Goal: Obtain resource: Obtain resource

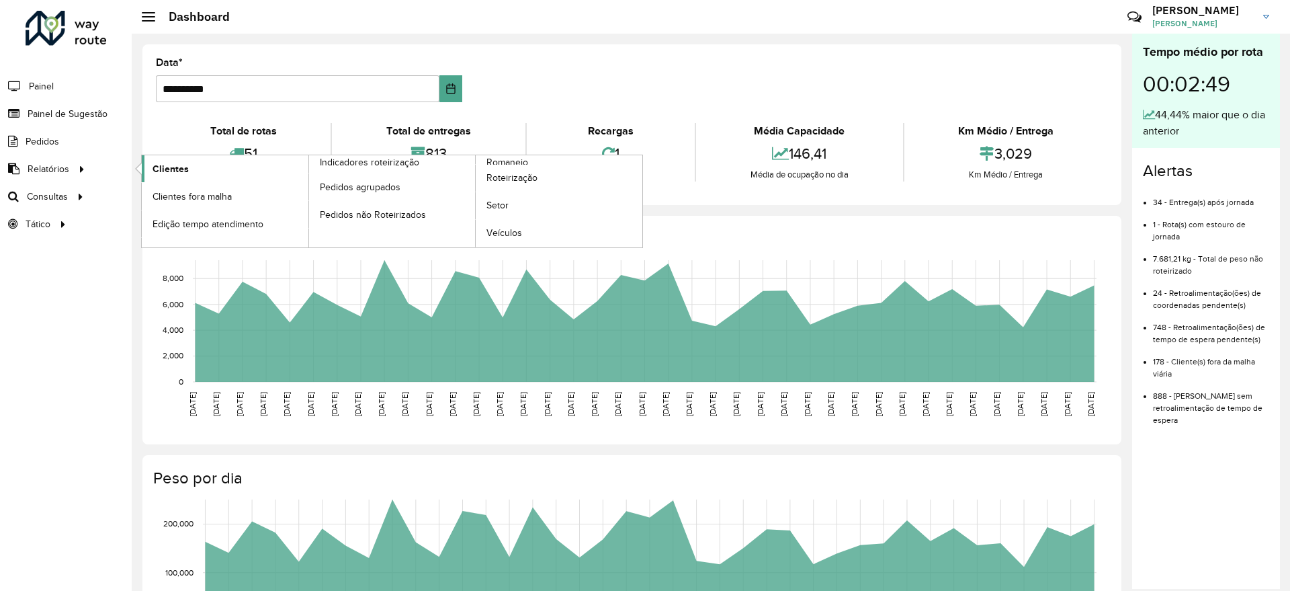
click at [157, 168] on span "Clientes" at bounding box center [171, 169] width 36 height 14
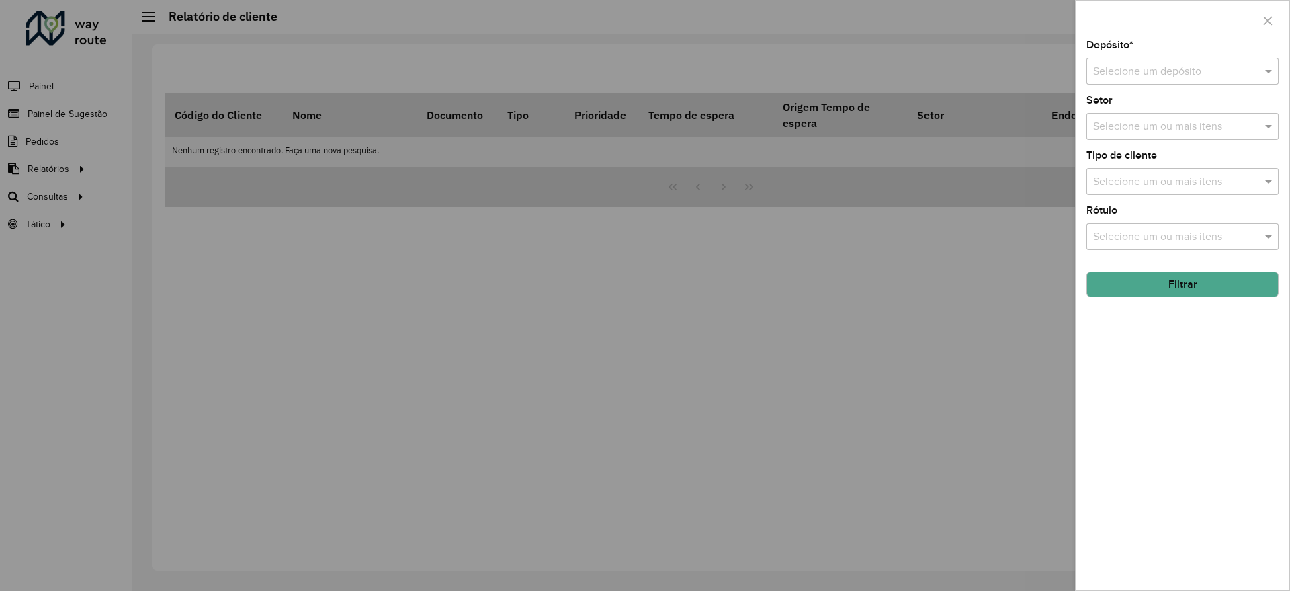
click at [1126, 71] on input "text" at bounding box center [1169, 72] width 152 height 16
click at [1123, 117] on div "CDD Suzano" at bounding box center [1182, 110] width 191 height 23
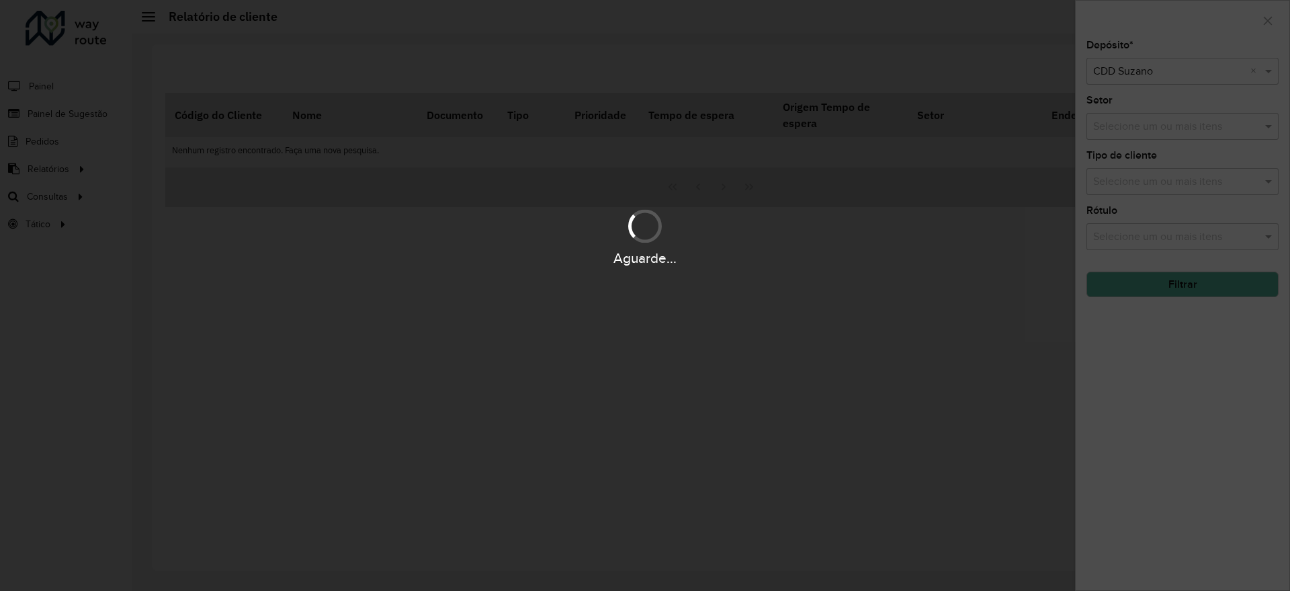
click at [1131, 179] on div "Aguarde..." at bounding box center [645, 295] width 1290 height 591
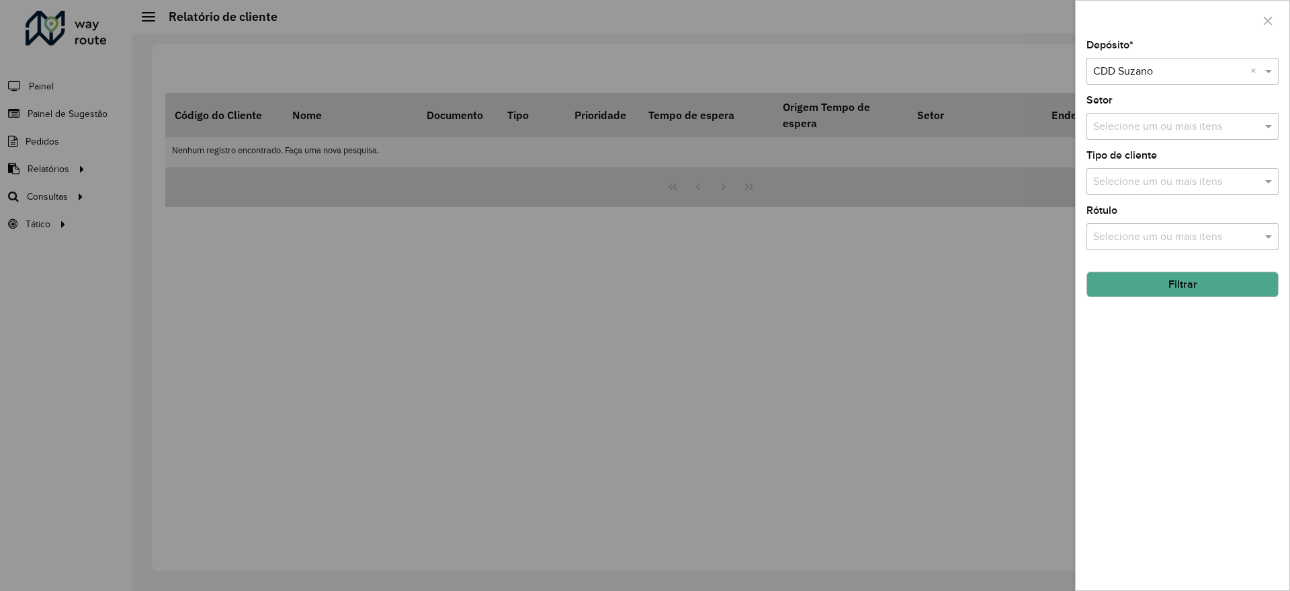
click at [1154, 234] on input "text" at bounding box center [1176, 237] width 172 height 16
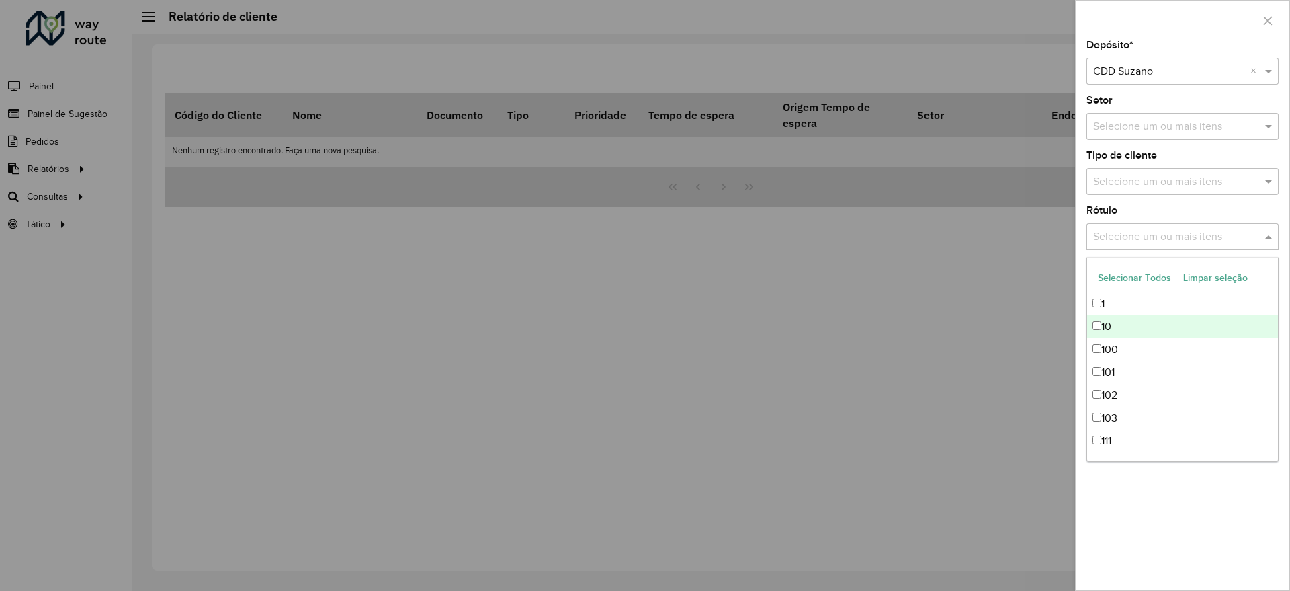
click at [1159, 183] on input "text" at bounding box center [1176, 182] width 172 height 16
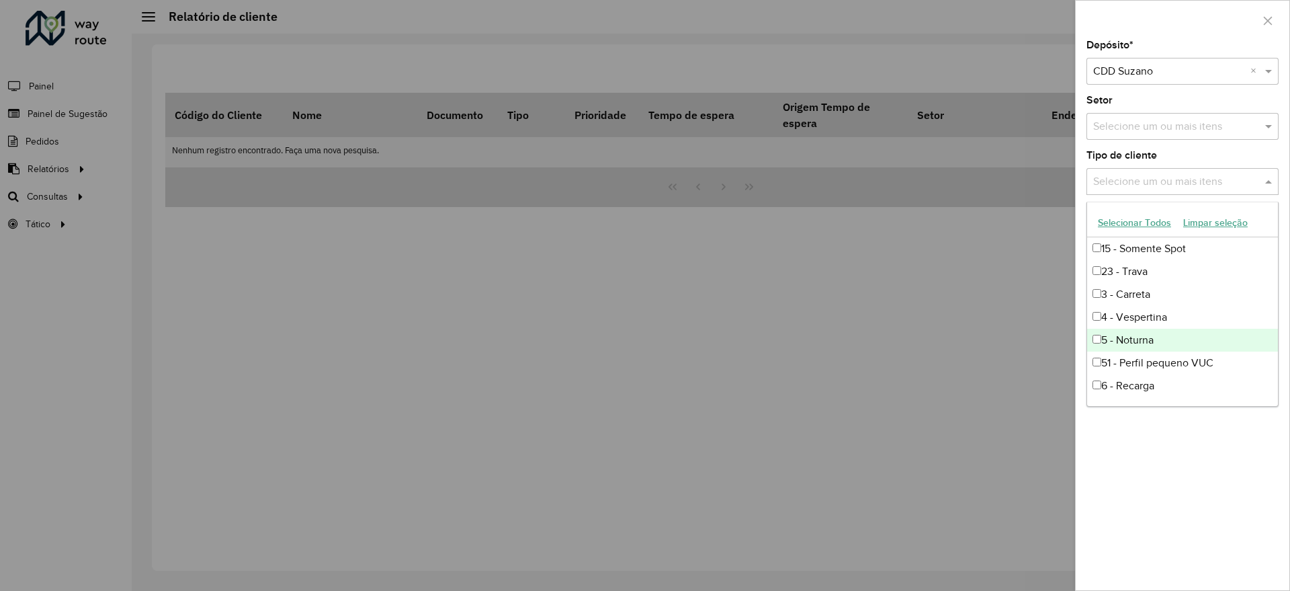
click at [1142, 345] on div "5 - Noturna" at bounding box center [1182, 340] width 191 height 23
click at [1008, 345] on div at bounding box center [645, 295] width 1290 height 591
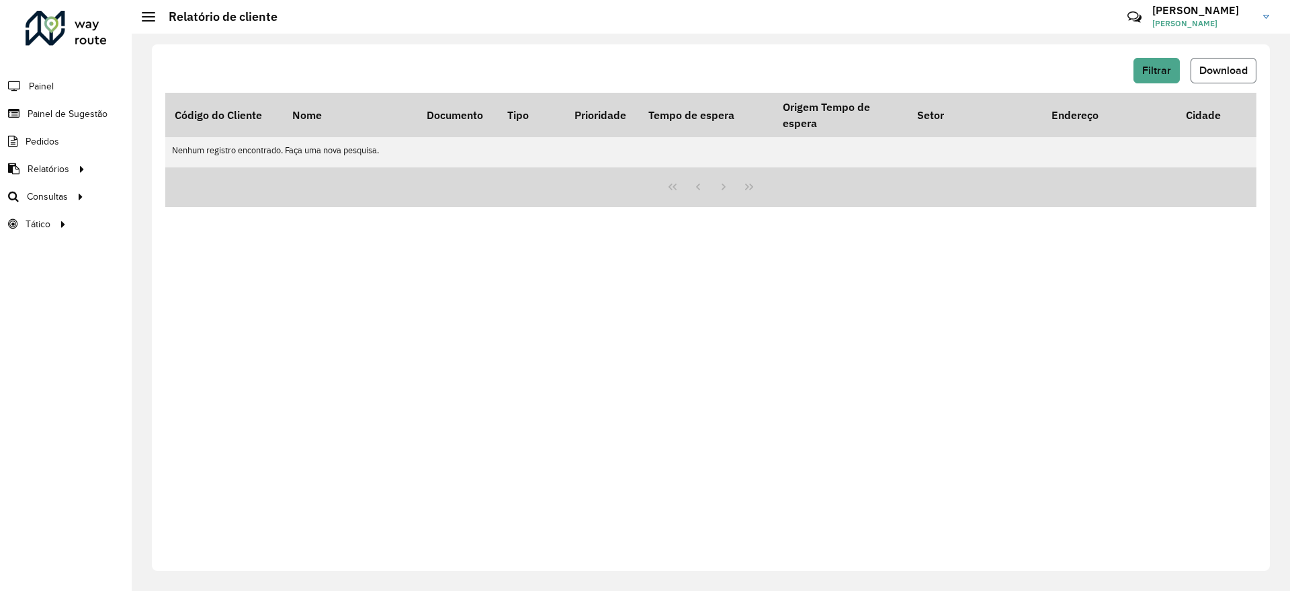
click at [1213, 69] on span "Download" at bounding box center [1223, 70] width 48 height 11
click at [1240, 54] on div "Filtrar Download Código do Cliente Nome Documento Tipo Prioridade Tempo de espe…" at bounding box center [711, 307] width 1118 height 526
click at [1227, 66] on span "Download" at bounding box center [1223, 70] width 48 height 11
click at [1168, 58] on button "Filtrar" at bounding box center [1157, 71] width 46 height 26
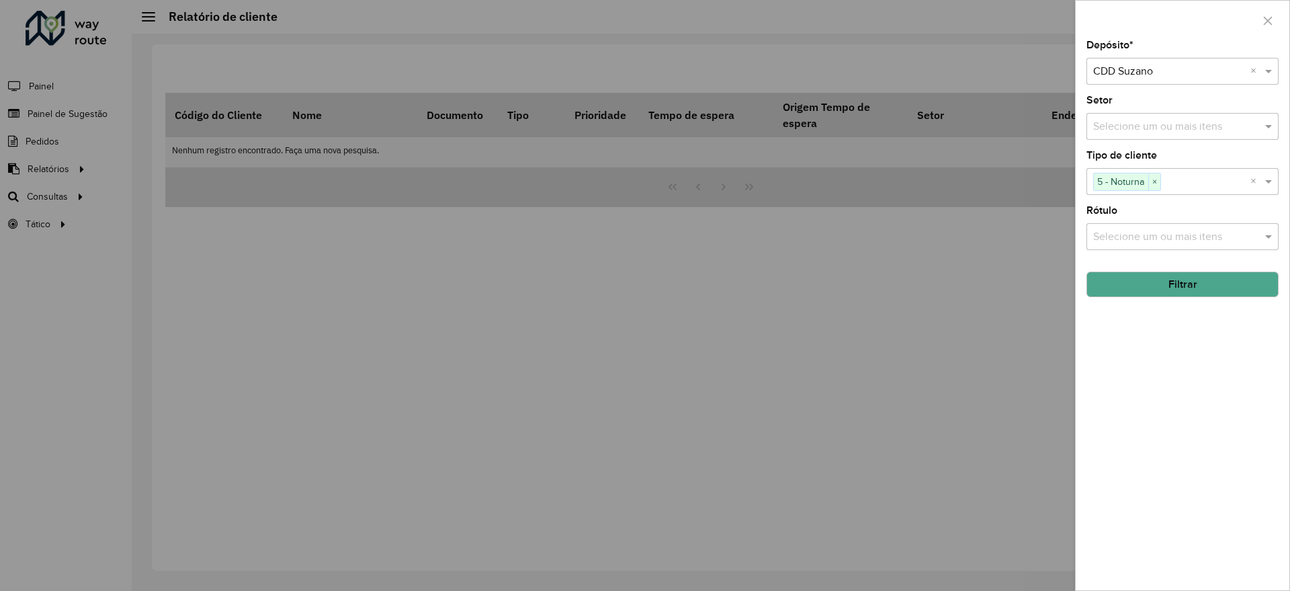
click at [1168, 271] on button "Filtrar" at bounding box center [1182, 284] width 192 height 26
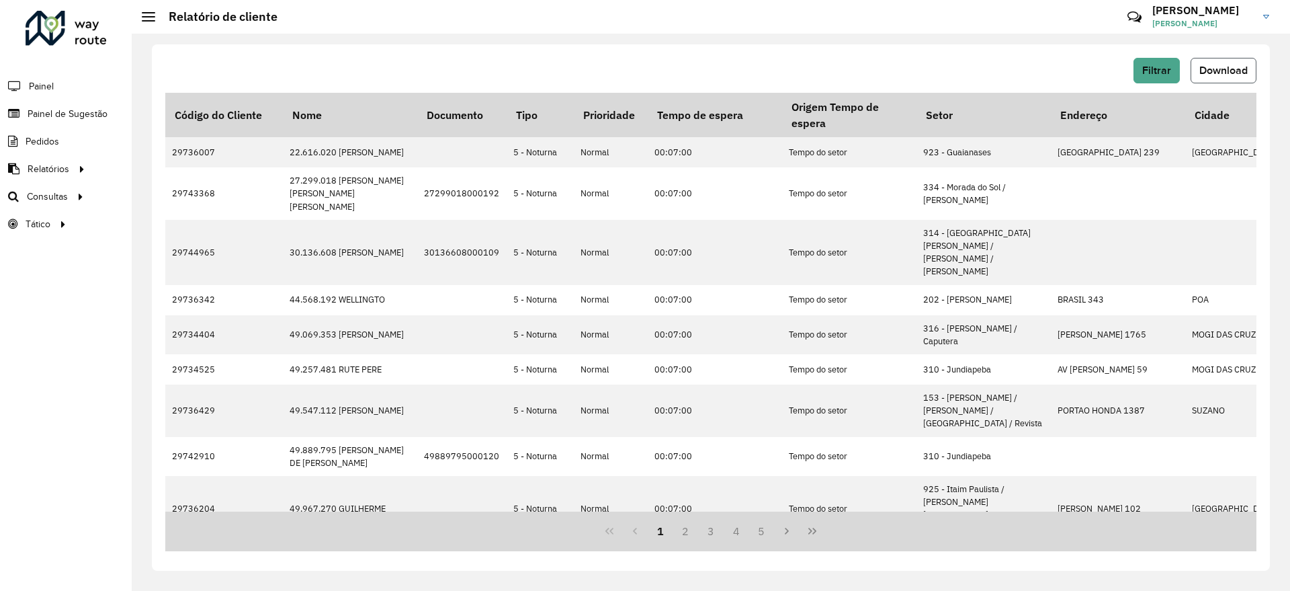
click at [1209, 66] on span "Download" at bounding box center [1223, 70] width 48 height 11
